Goal: Task Accomplishment & Management: Manage account settings

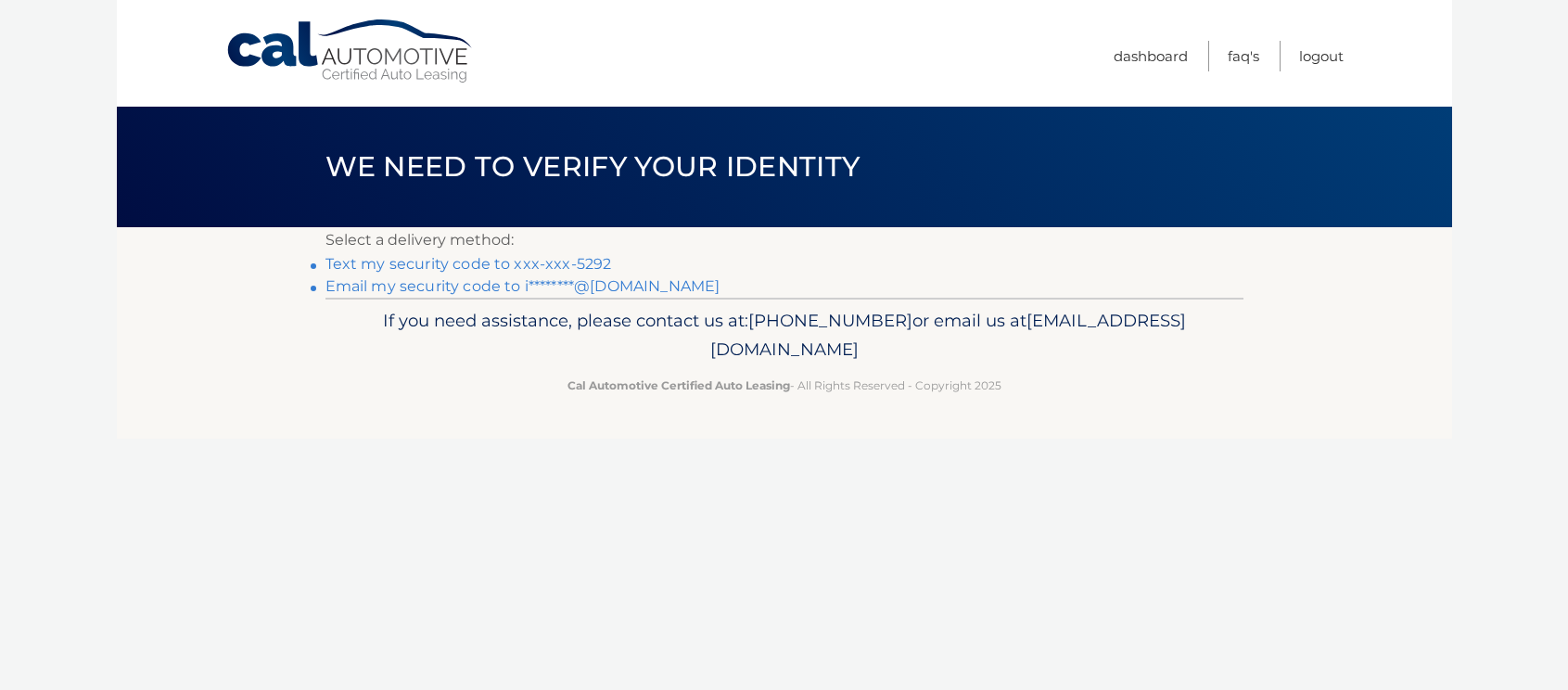
click at [488, 259] on link "Text my security code to xxx-xxx-5292" at bounding box center [468, 264] width 286 height 17
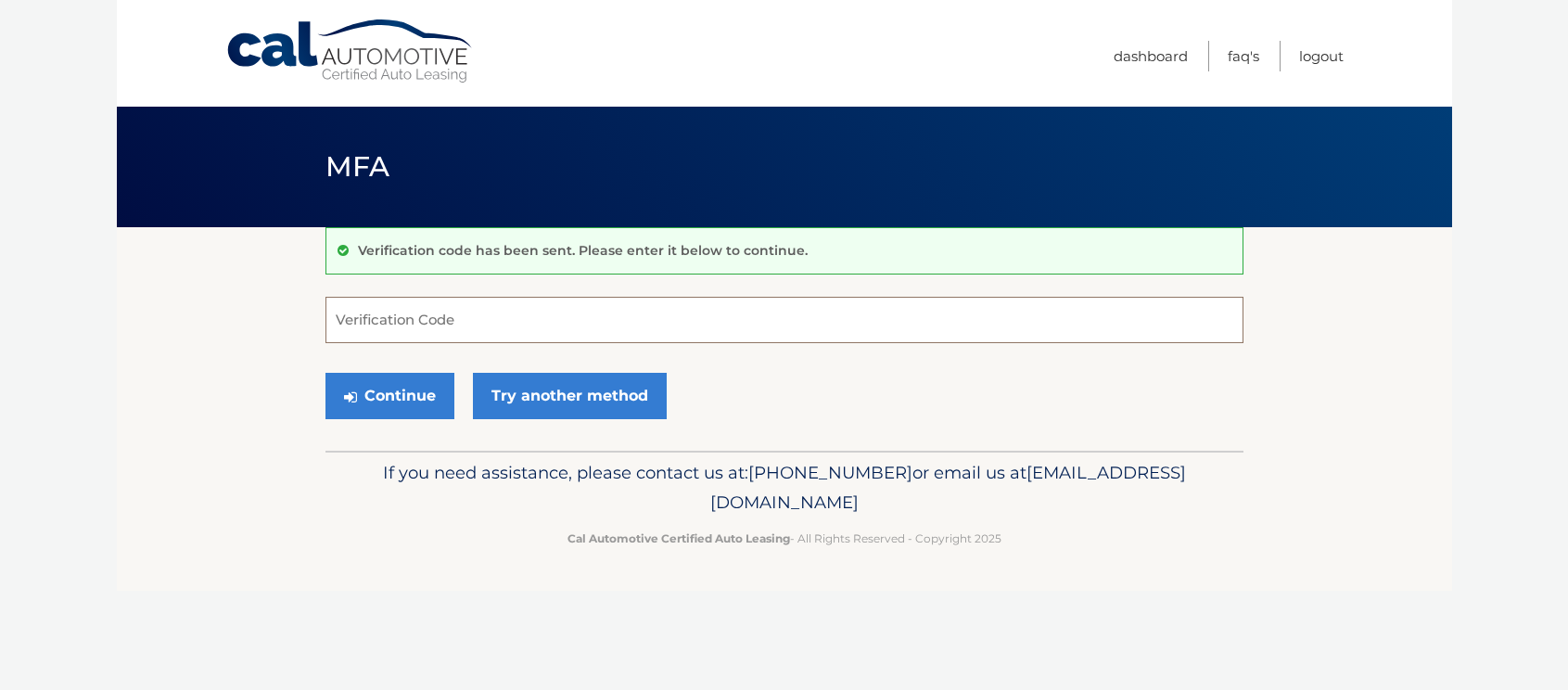
click at [453, 327] on input "Verification Code" at bounding box center [784, 320] width 918 height 46
type input "142673"
click at [405, 390] on button "Continue" at bounding box center [390, 396] width 129 height 46
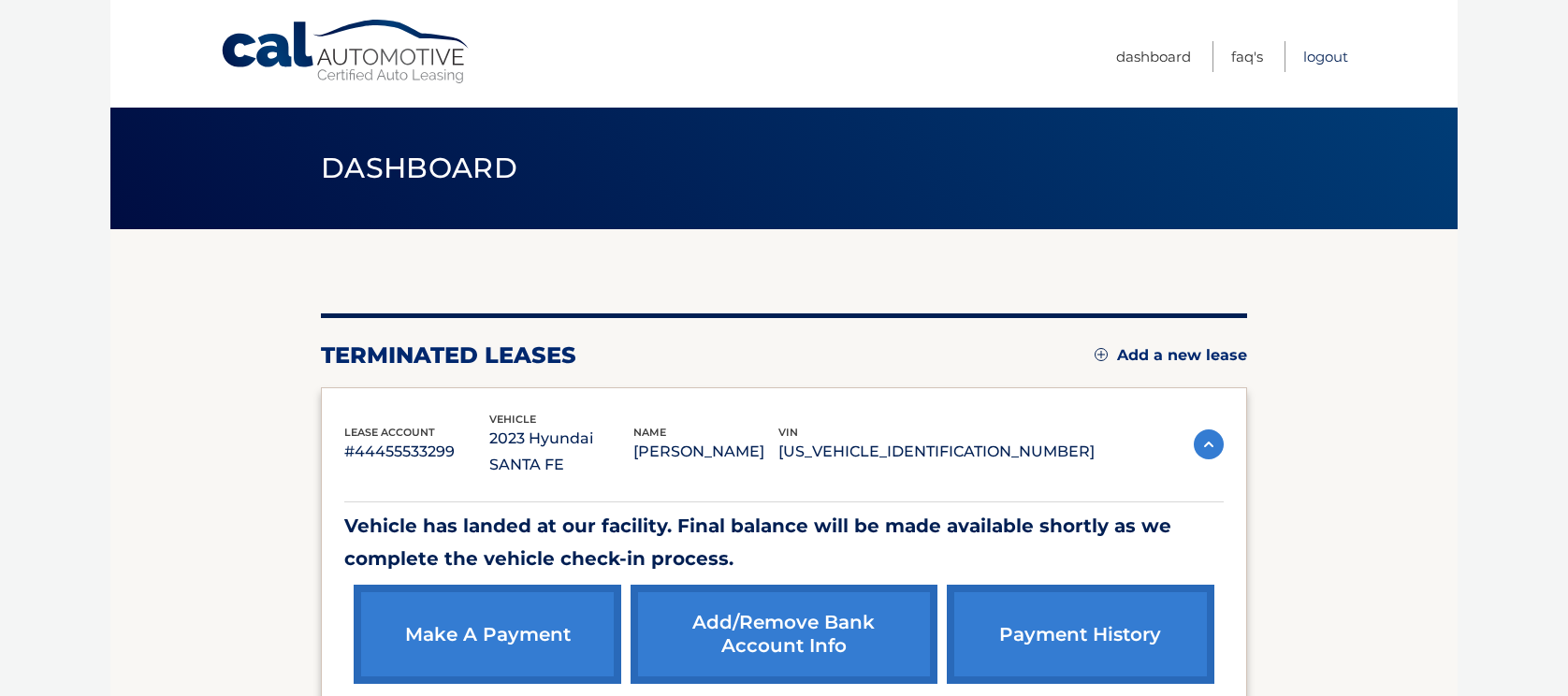
click at [1322, 52] on link "Logout" at bounding box center [1326, 56] width 45 height 31
